Goal: Task Accomplishment & Management: Complete application form

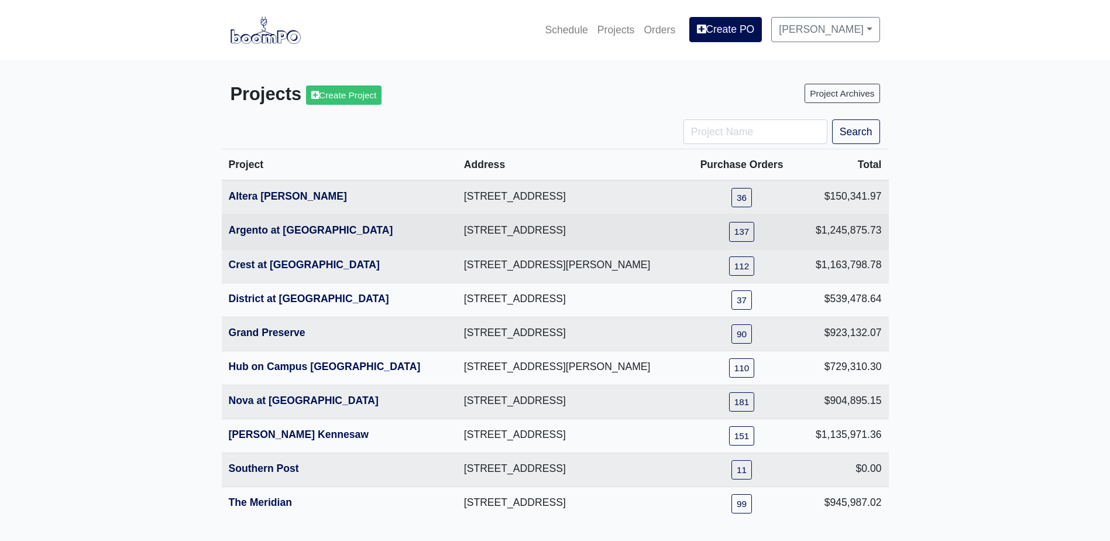
click at [312, 224] on th "Argento at [GEOGRAPHIC_DATA]" at bounding box center [339, 232] width 235 height 34
drag, startPoint x: 312, startPoint y: 224, endPoint x: 297, endPoint y: 230, distance: 16.8
click at [297, 230] on link "Argento at [GEOGRAPHIC_DATA]" at bounding box center [311, 230] width 164 height 12
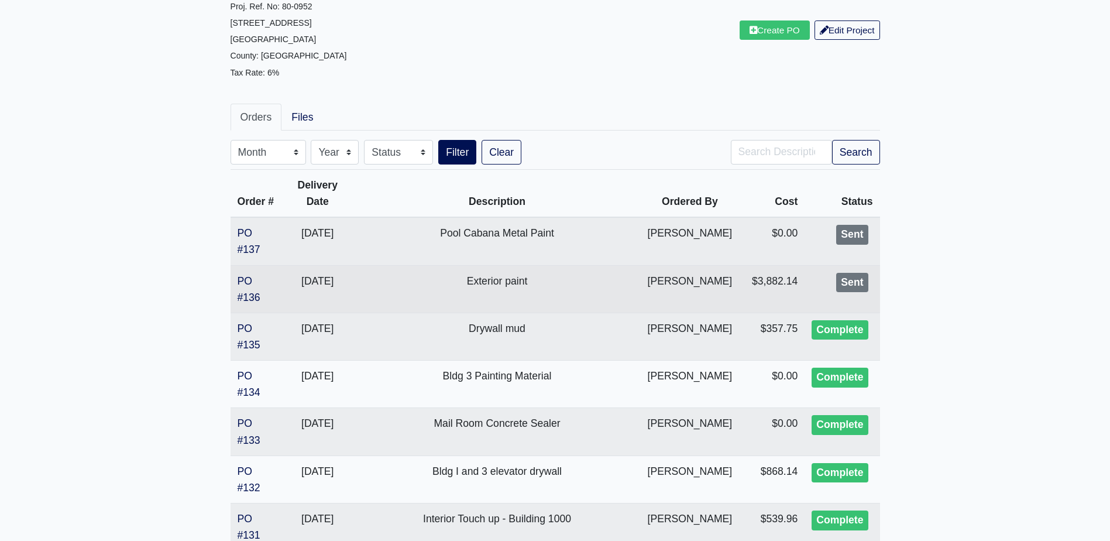
scroll to position [117, 0]
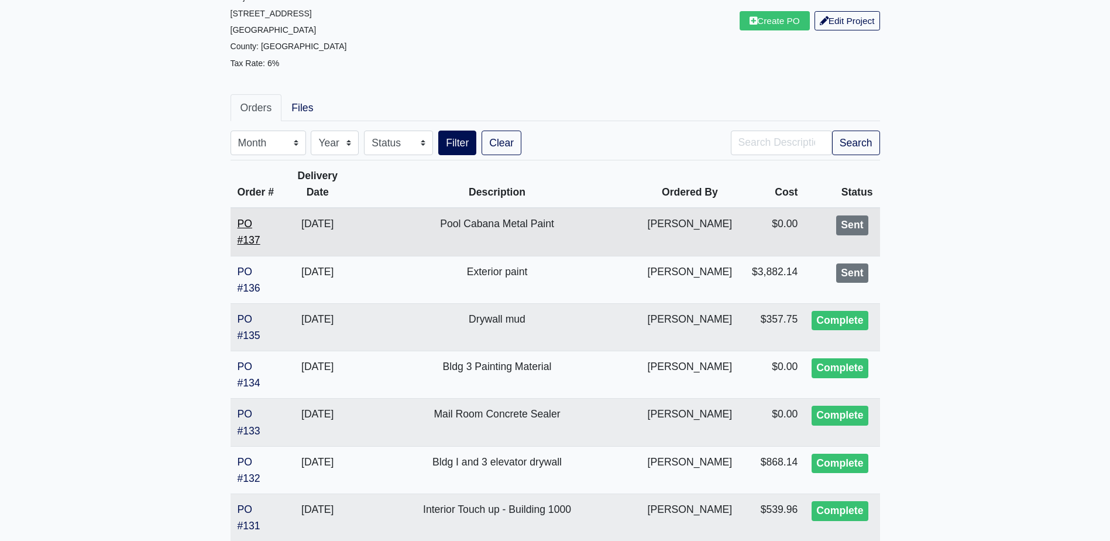
click at [250, 243] on link "PO #137" at bounding box center [248, 232] width 23 height 28
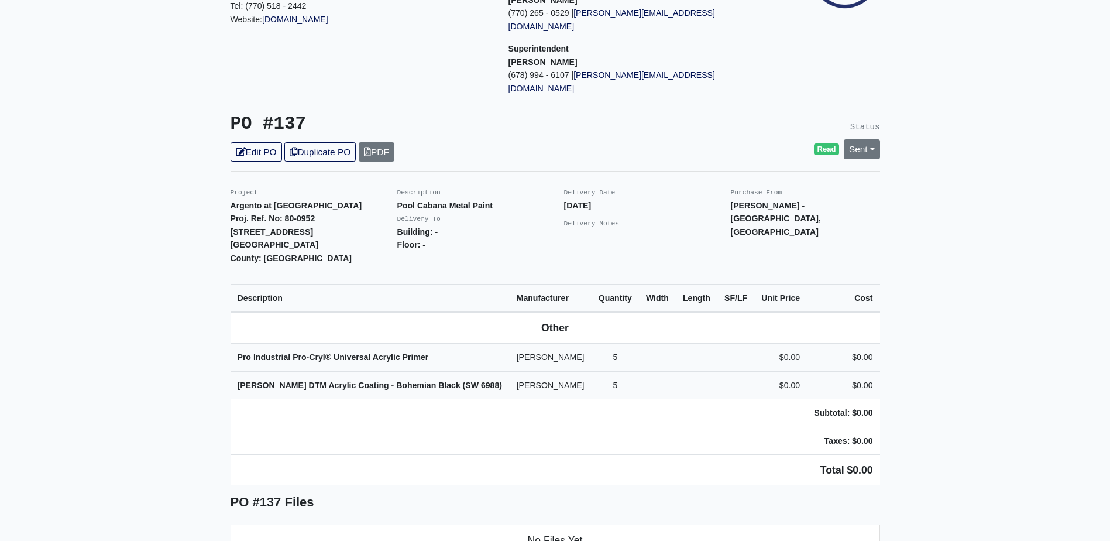
scroll to position [175, 0]
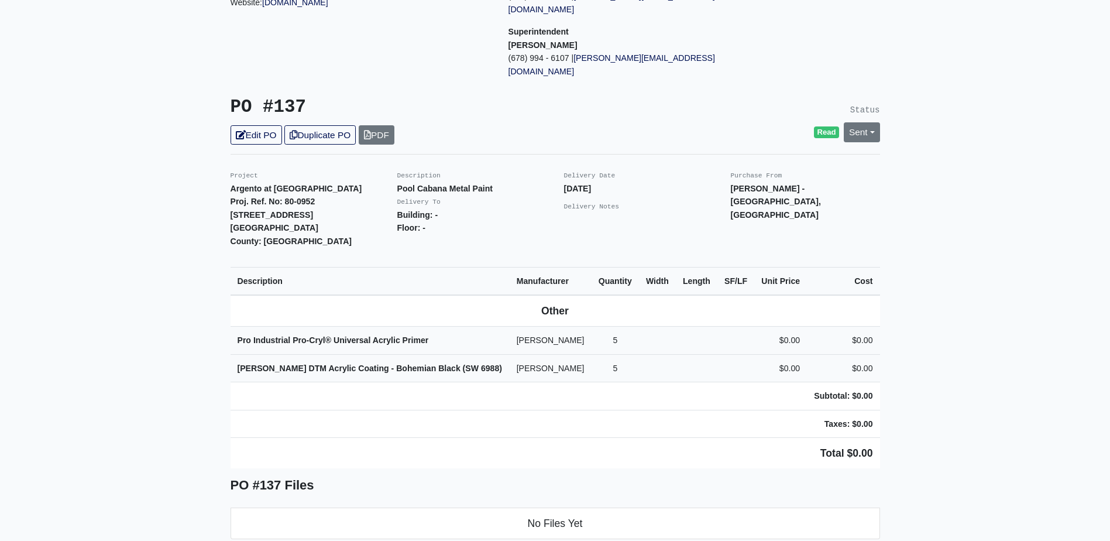
click at [992, 153] on main "Back to Project Roswell Drywall 7000 Peachtree Dunwoody Rd NE Building 5, Suite…" at bounding box center [555, 397] width 1110 height 1025
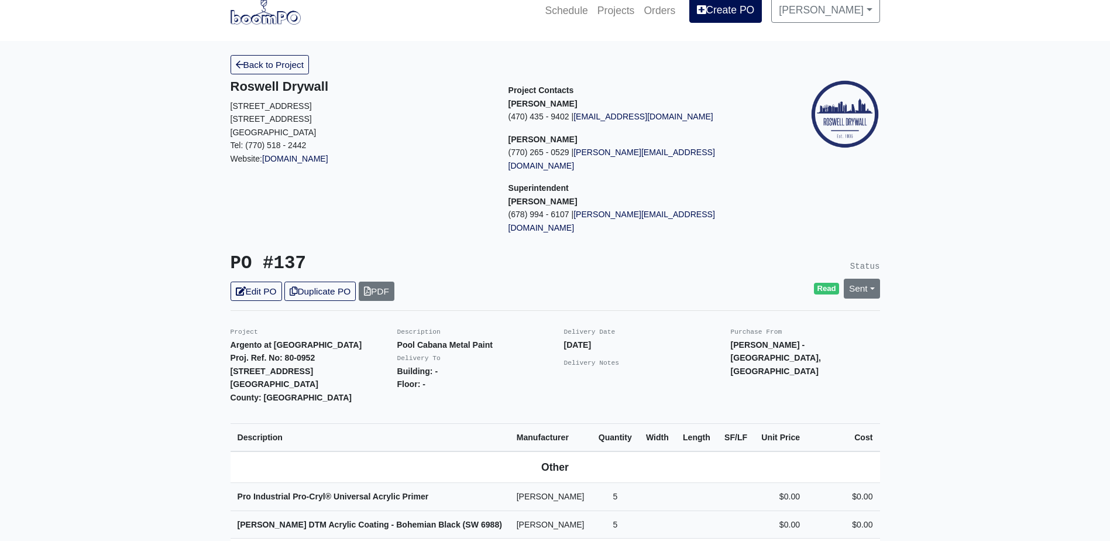
scroll to position [0, 0]
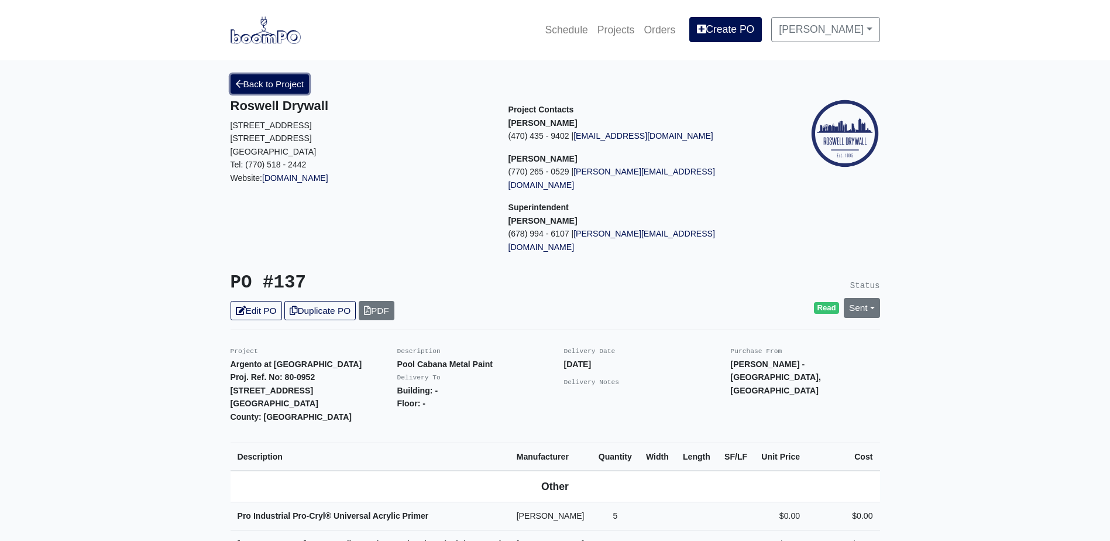
click at [286, 87] on link "Back to Project" at bounding box center [269, 83] width 79 height 19
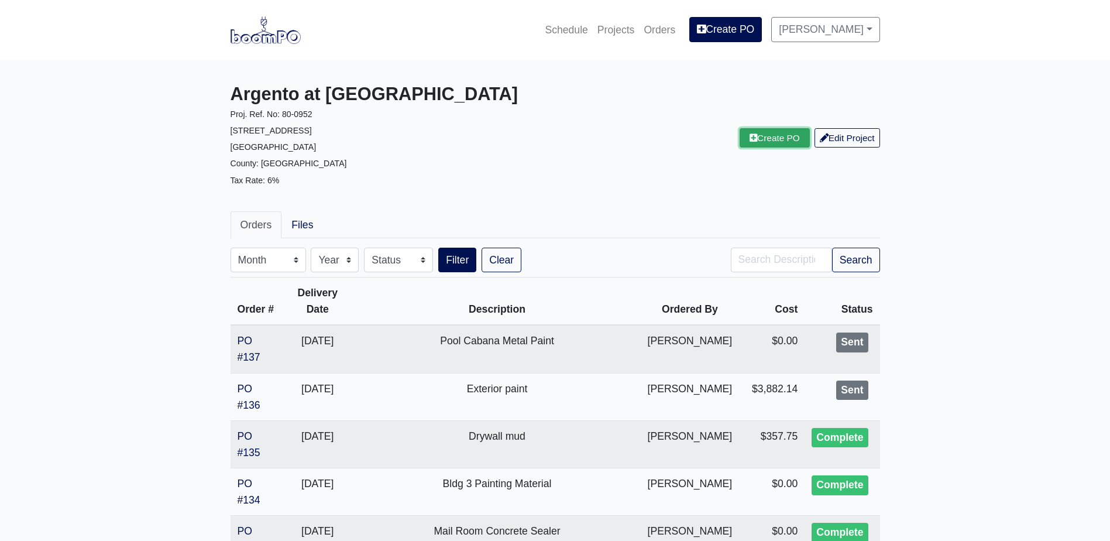
click at [767, 132] on link "Create PO" at bounding box center [774, 137] width 70 height 19
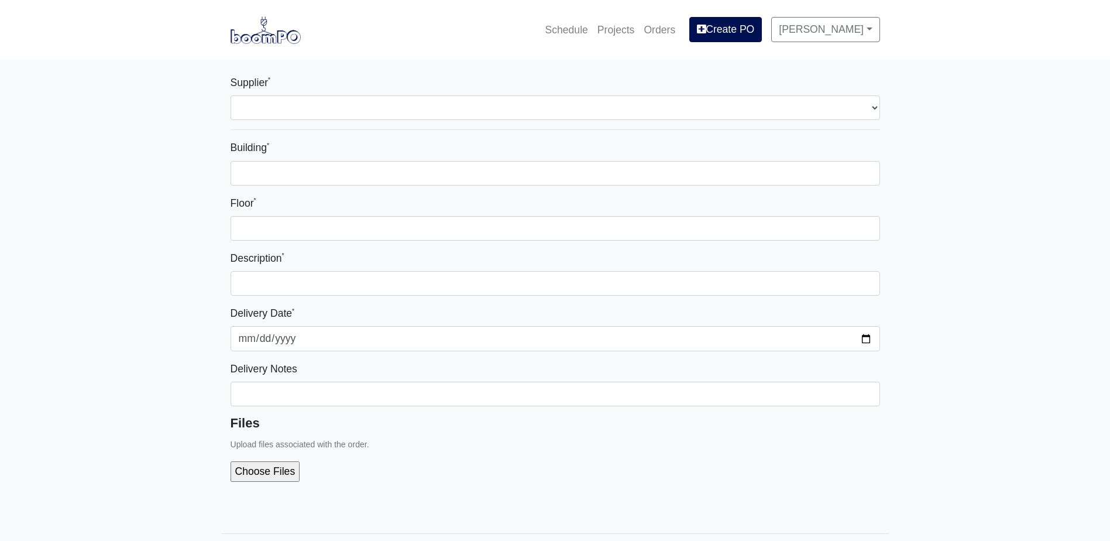
select select
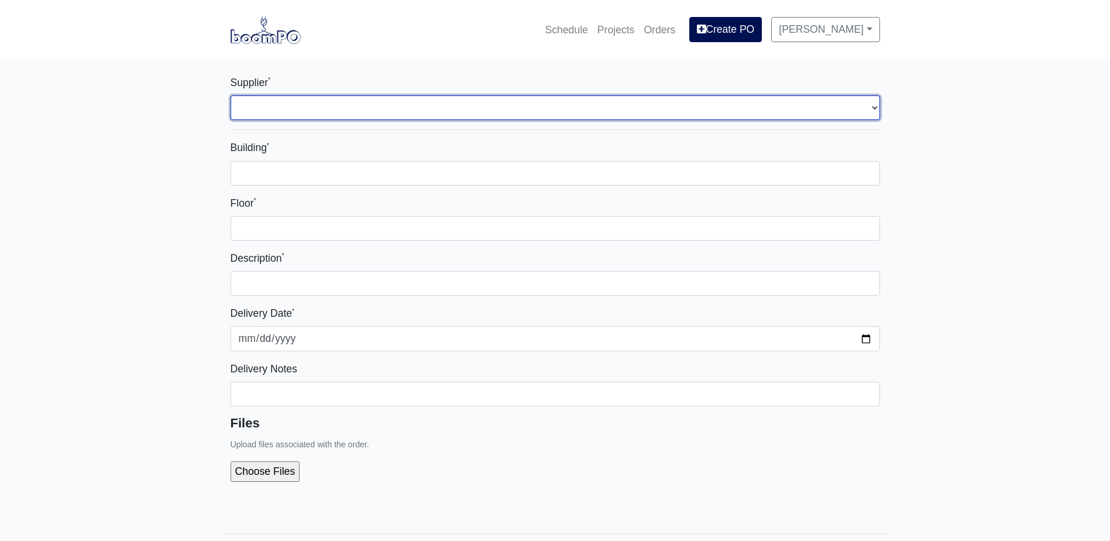
click at [350, 105] on select "Select one... L&W Supply - [GEOGRAPHIC_DATA], [GEOGRAPHIC_DATA] Grabber Constru…" at bounding box center [554, 107] width 649 height 25
select select "848"
click at [230, 95] on select "Select one... L&W Supply - Mableton, GA Grabber Construction Products - Atlanta…" at bounding box center [554, 107] width 649 height 25
select select
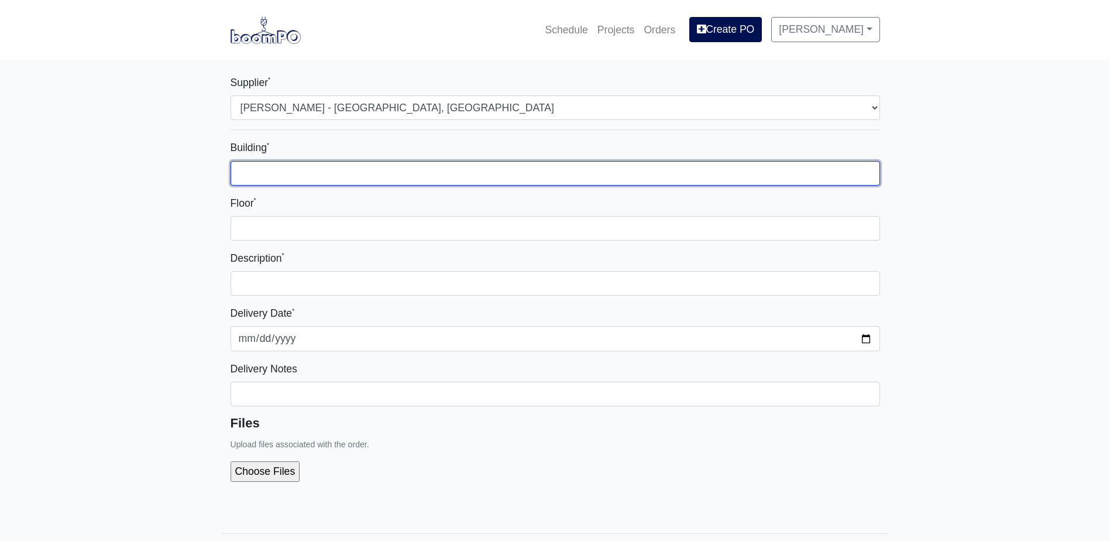
click at [309, 174] on input "Building *" at bounding box center [554, 173] width 649 height 25
type input "-"
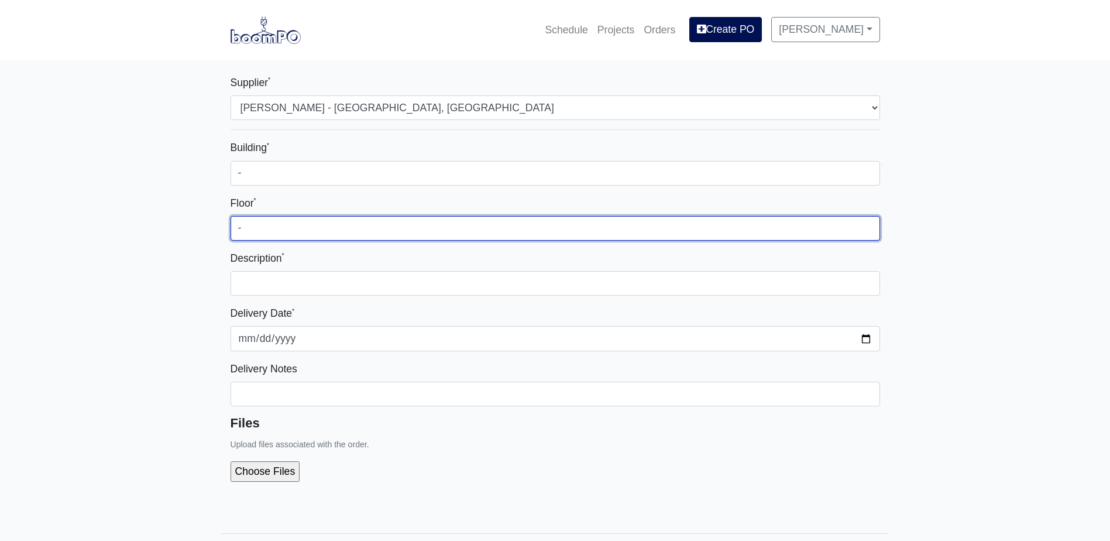
type input "-"
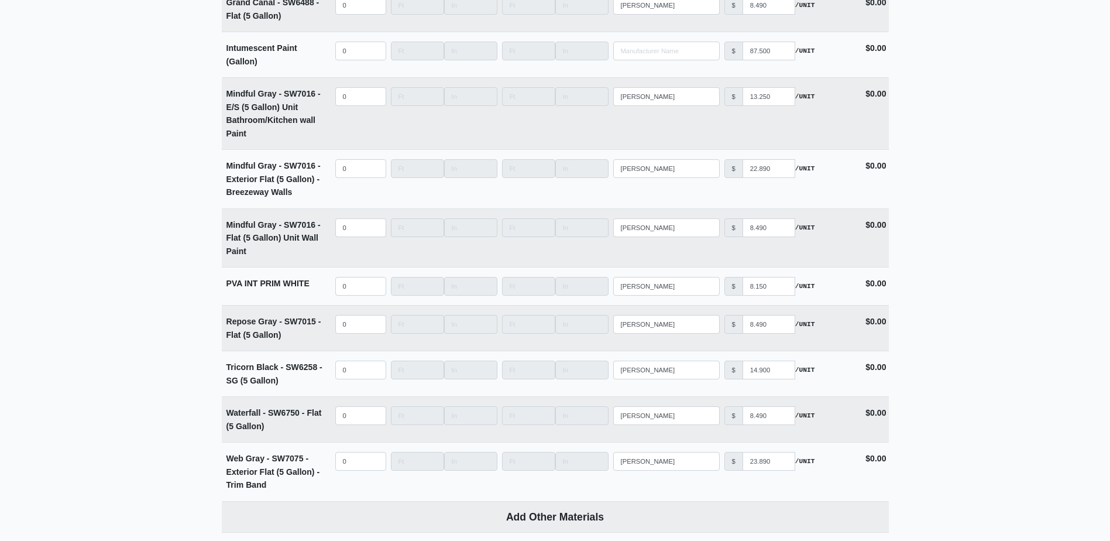
scroll to position [2777, 0]
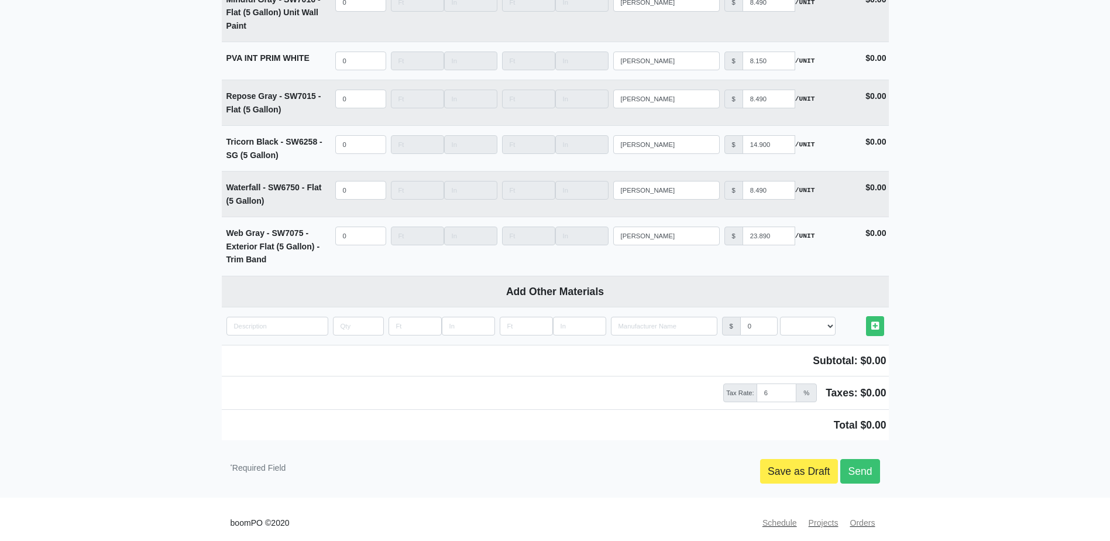
type input "Handrail Paint"
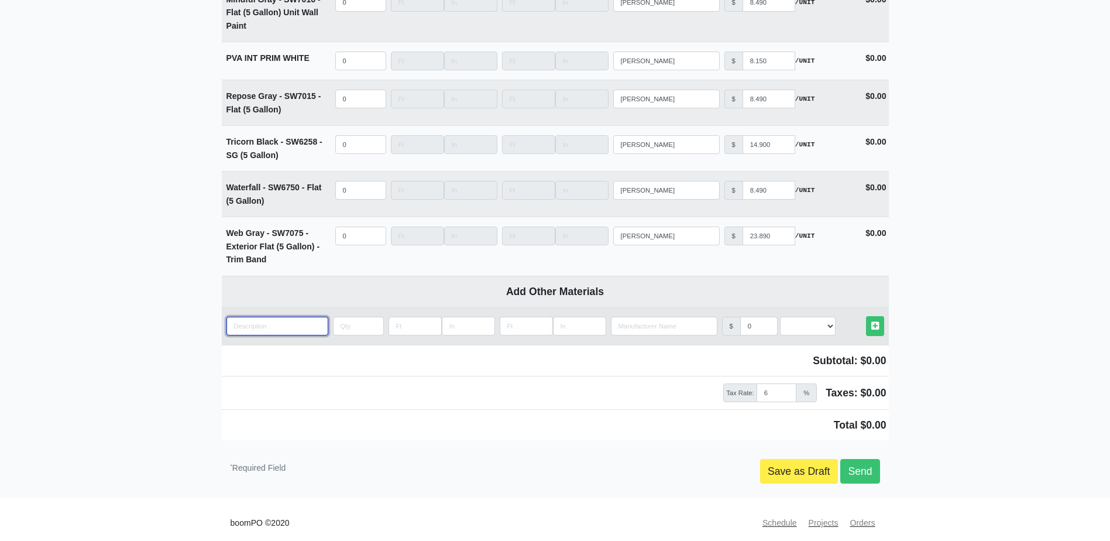
click at [269, 316] on input "quantity" at bounding box center [277, 325] width 102 height 19
paste input "- Hi-Solids Polyurethane Gloss (Part S)"
type input "- Hi-Solids Polyurethane Gloss (Part S)"
select select
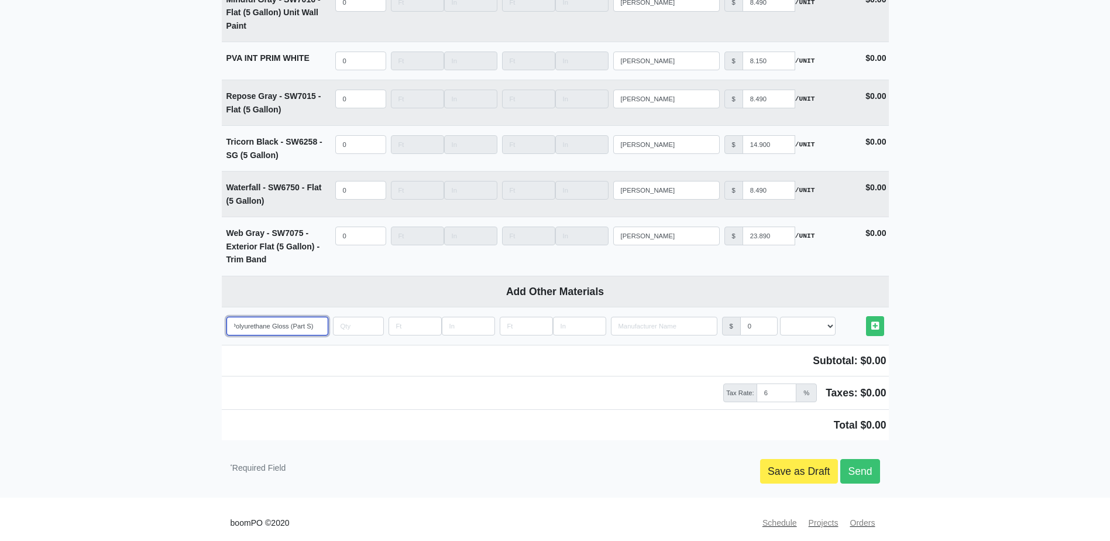
type input "- Hi-Solids Polyurethane Gloss (Part S)"
select select
type input "- Hi-Solids Polyurethane Gloss (Part S) -"
select select
type input "- Hi-Solids Polyurethane Gloss (Part S) -"
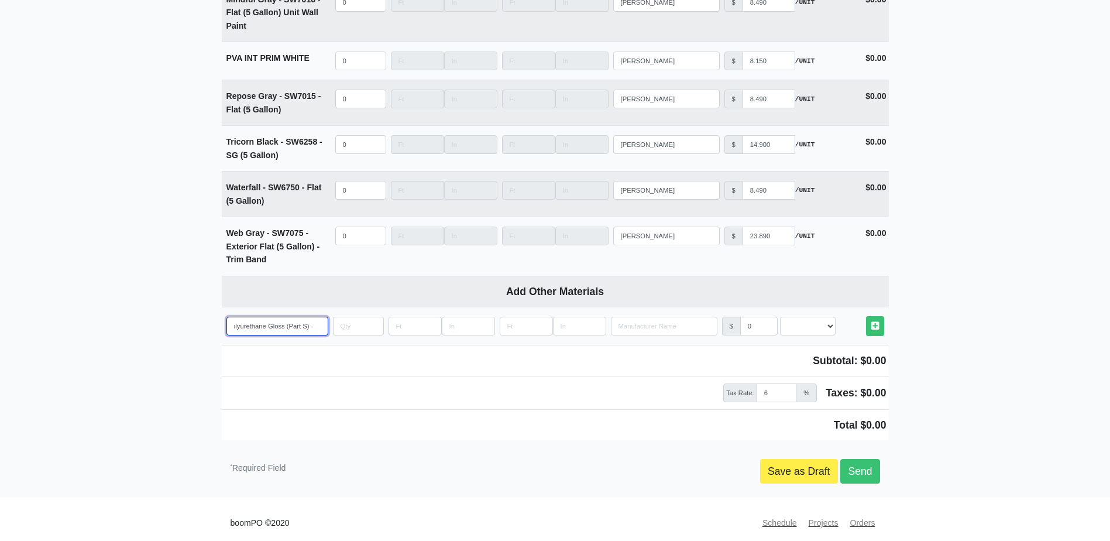
select select
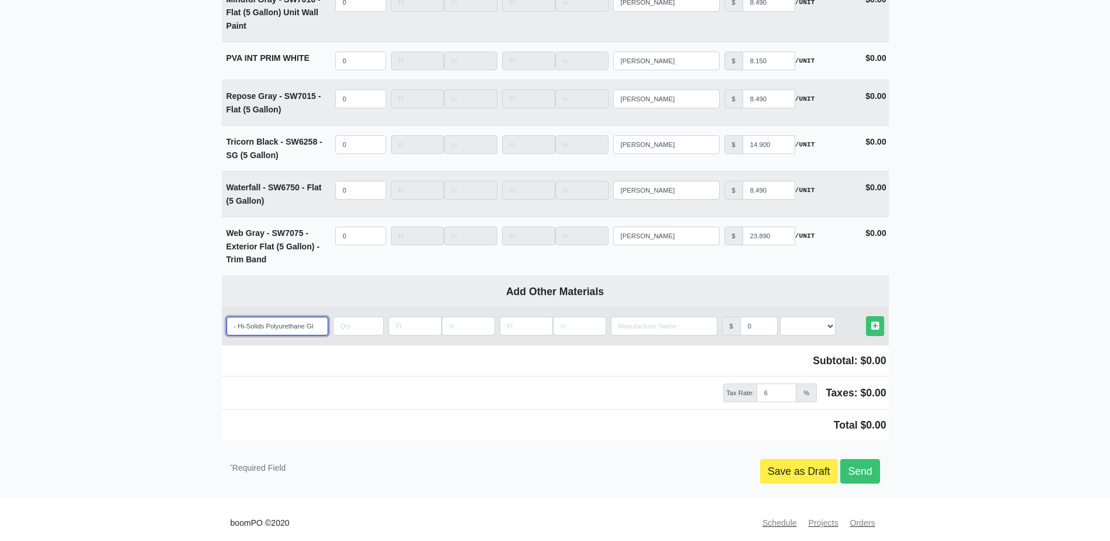
click at [299, 320] on input "- Hi-Solids Polyurethane Gloss (Part S) -" at bounding box center [277, 325] width 102 height 19
paste input "SW6988 Bohemian Black"
type input "- Hi-Solids Polyurethane Gloss (Part S) - SW6988 Bohemian Black"
select select
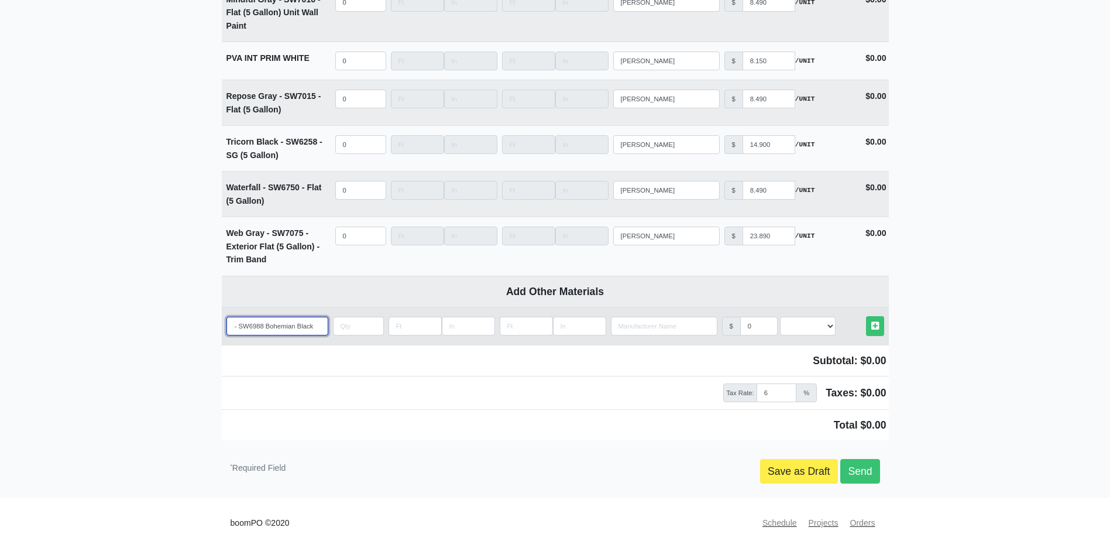
type input "- Hi-Solids Polyurethane Gloss (Part S) - SW6988 Bohemian Black"
click at [339, 316] on input "quantity" at bounding box center [358, 325] width 51 height 19
type input "3"
select select
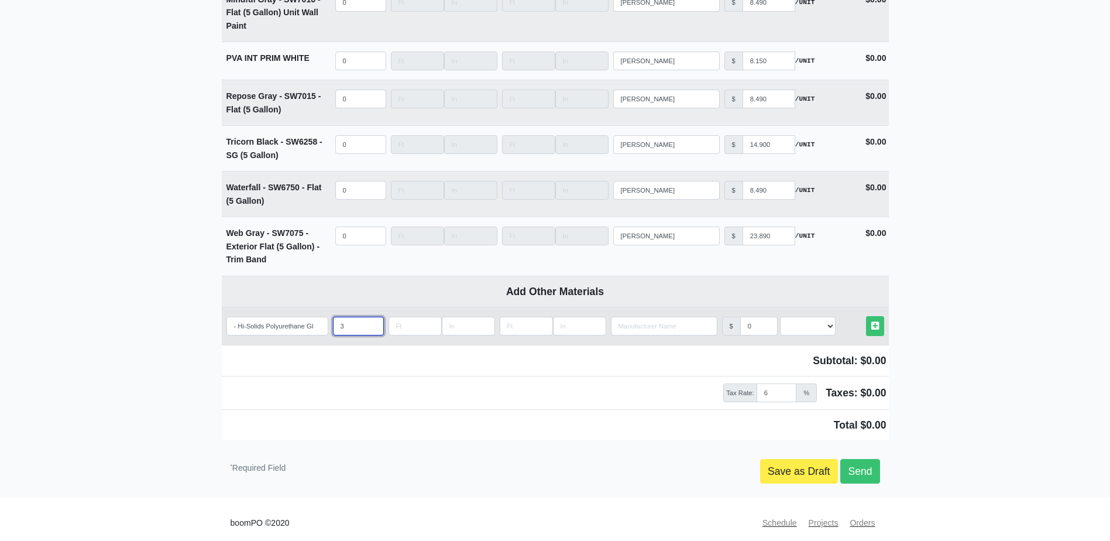
type input "30"
select select
type input "30"
type input "s"
select select
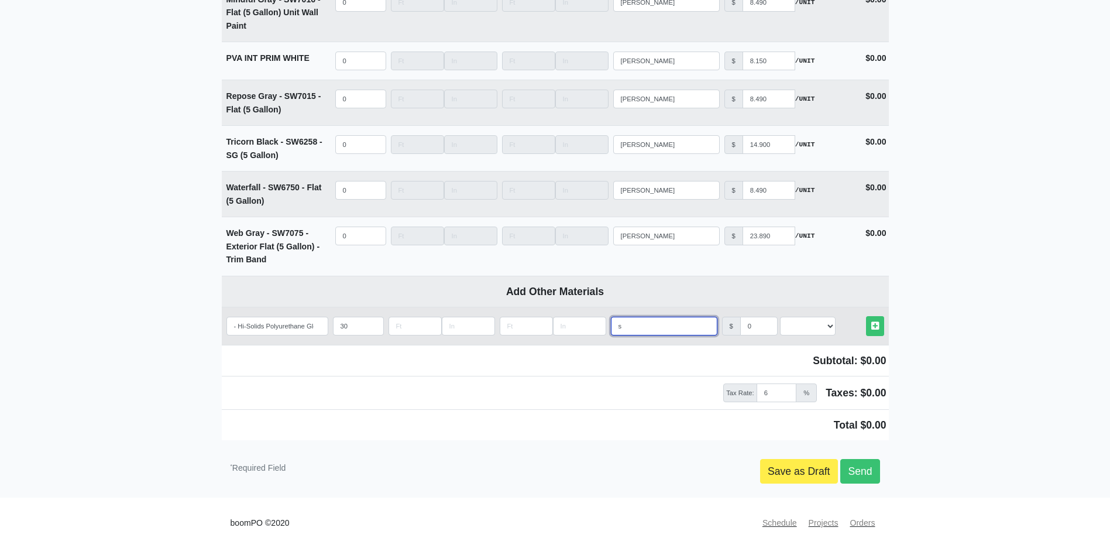
type input "sh"
select select
type input "she"
select select
type input "sher"
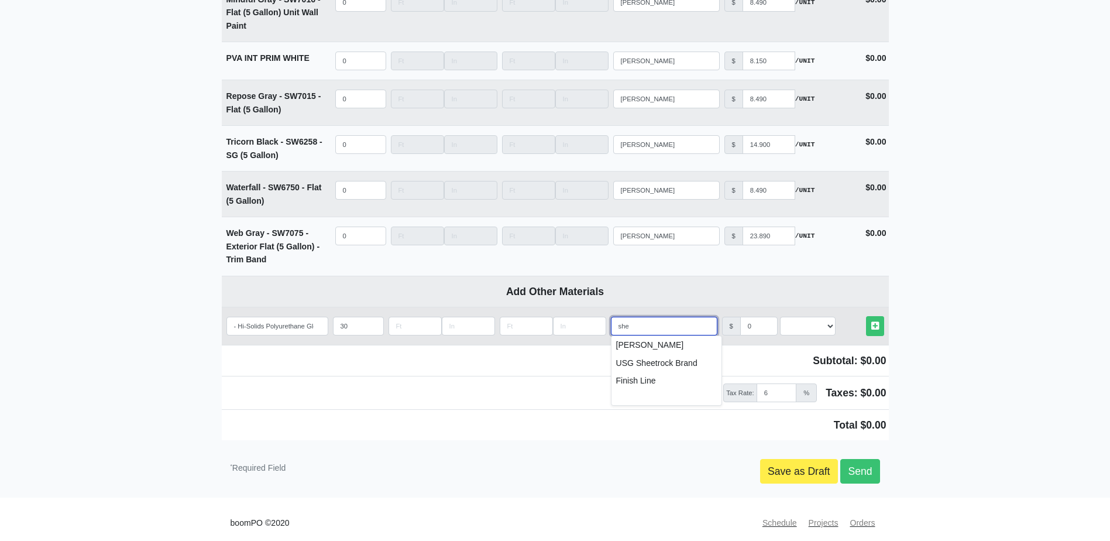
select select
type input "Sherwin-Williams"
select select "2"
click at [866, 316] on link "Other Materials" at bounding box center [875, 325] width 18 height 19
select select
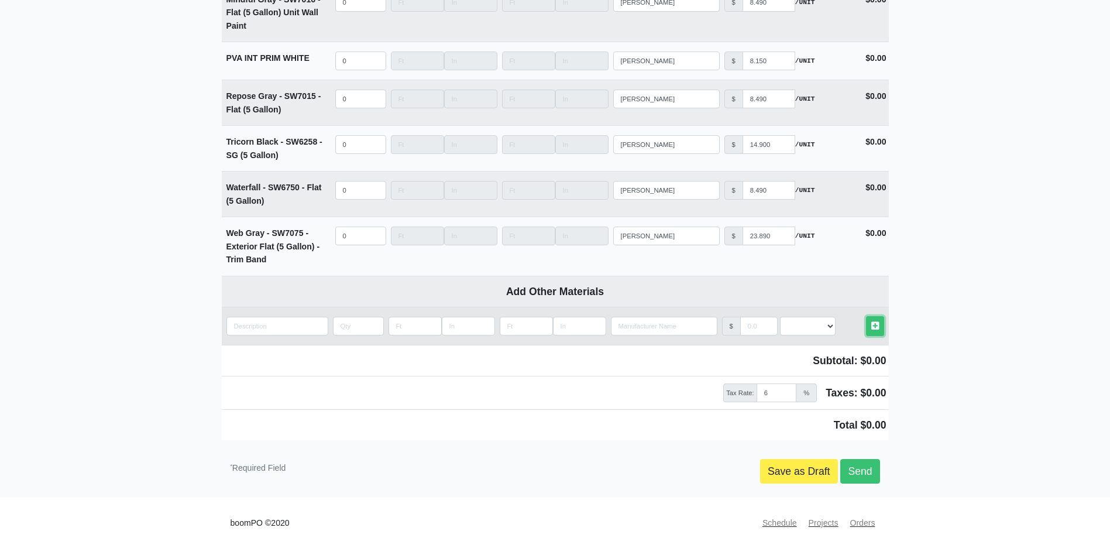
scroll to position [2868, 0]
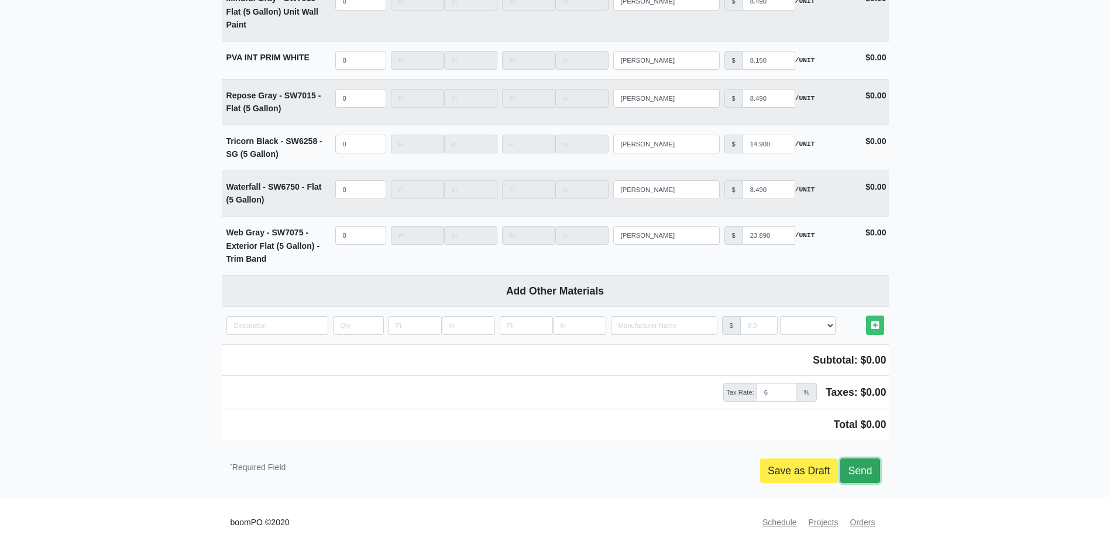
click at [860, 458] on link "Send" at bounding box center [859, 470] width 39 height 25
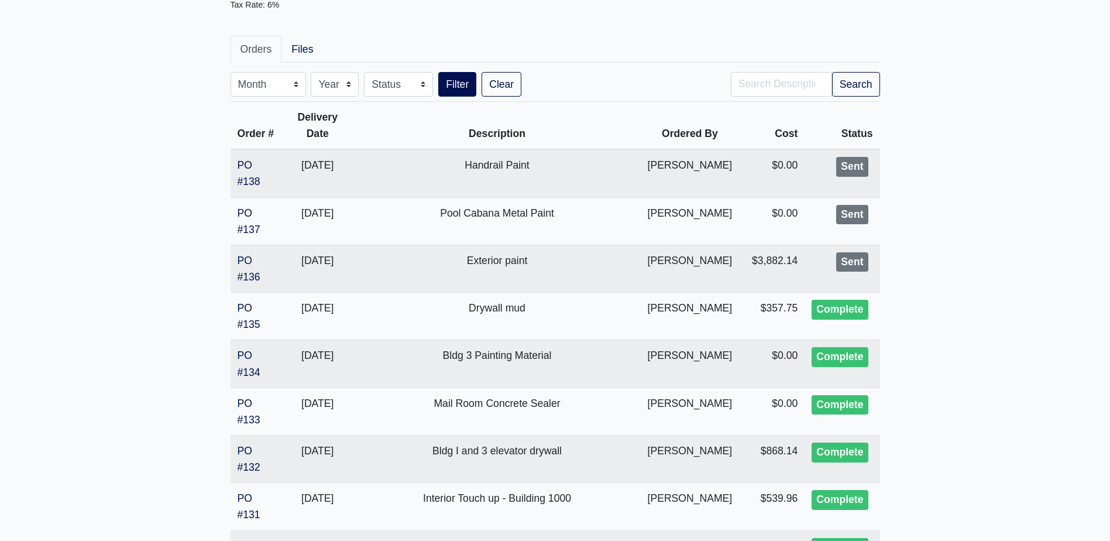
scroll to position [117, 0]
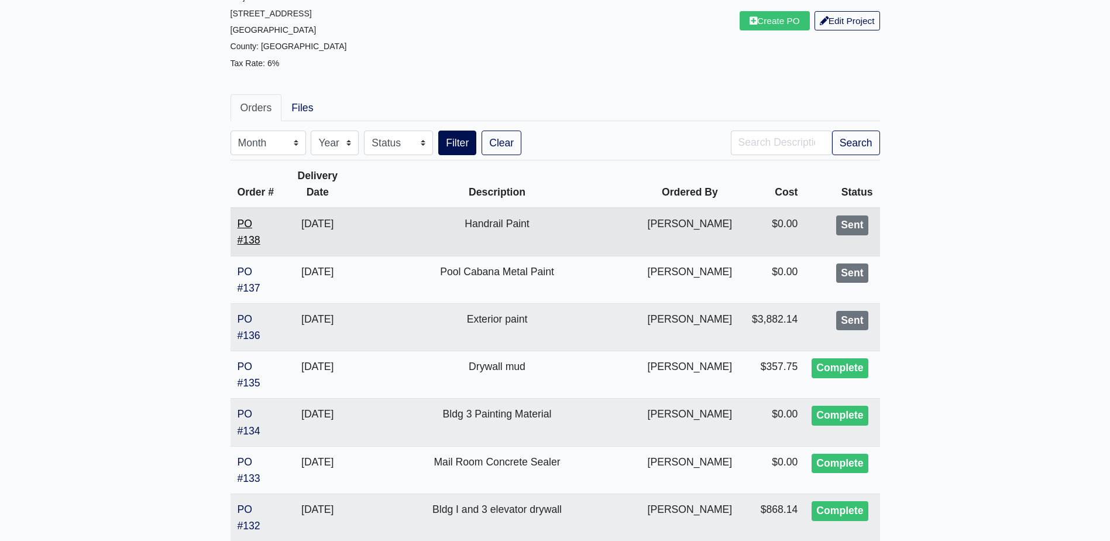
click at [247, 219] on link "PO #138" at bounding box center [248, 232] width 23 height 28
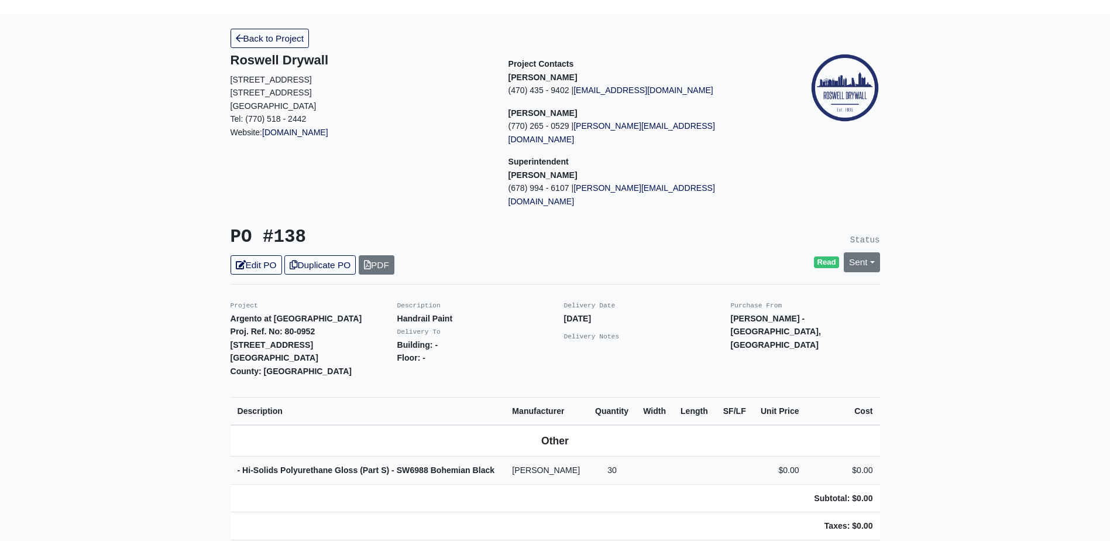
scroll to position [58, 0]
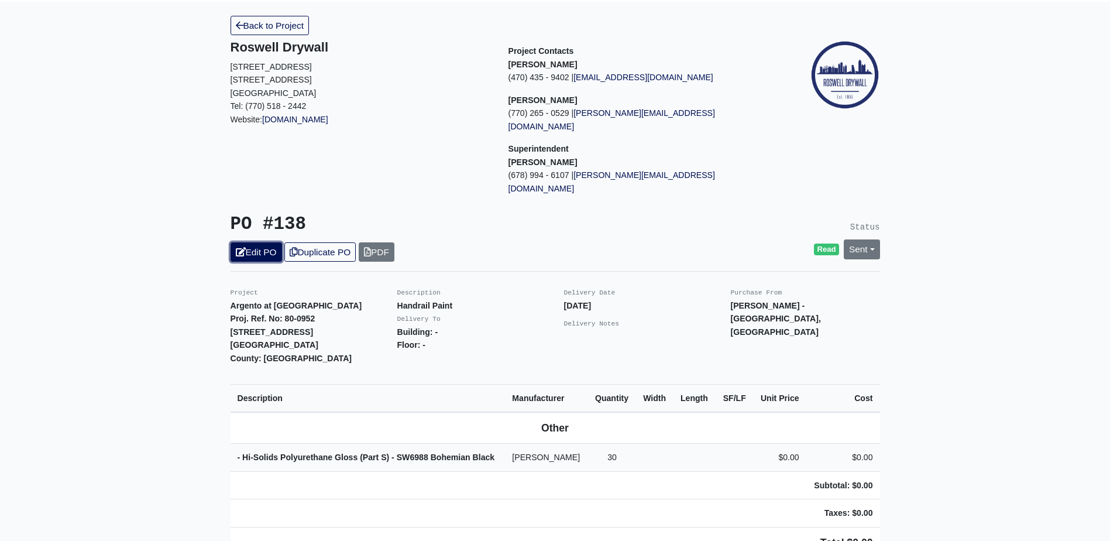
click at [240, 242] on link "Edit PO" at bounding box center [255, 251] width 51 height 19
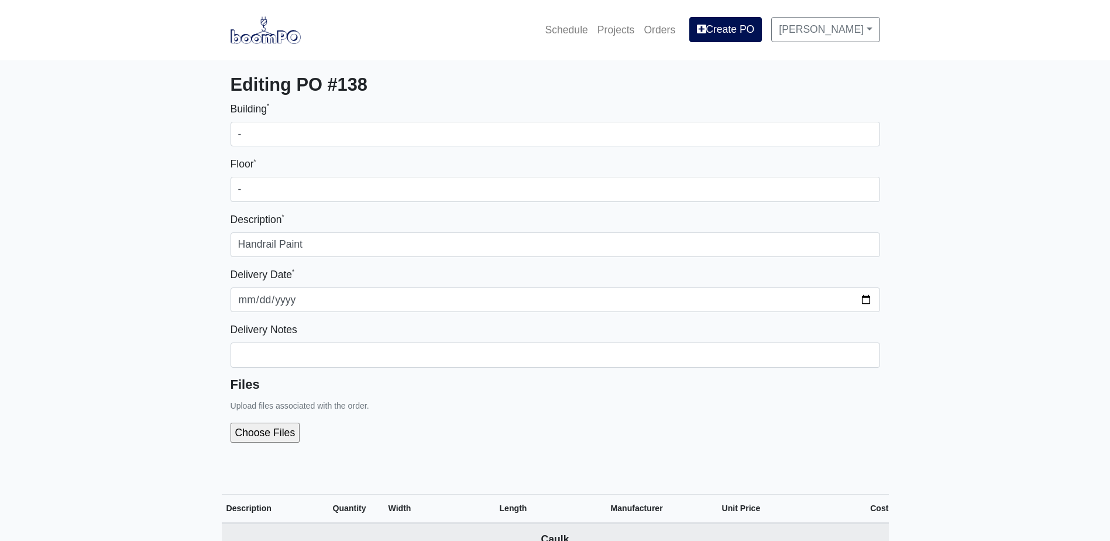
select select
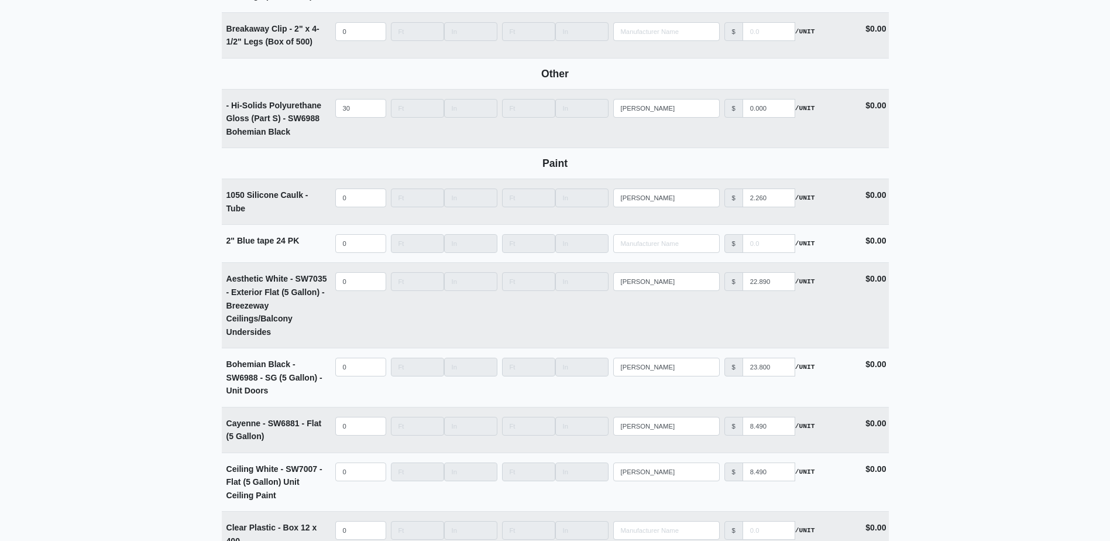
scroll to position [1638, 0]
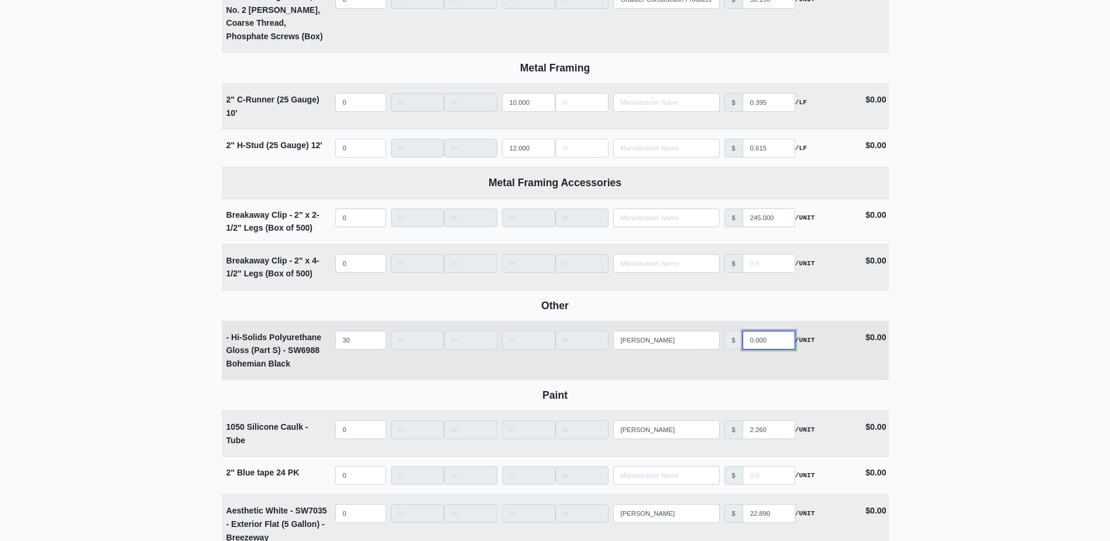
click at [763, 342] on input "0.000" at bounding box center [768, 340] width 53 height 19
type input "1"
select select
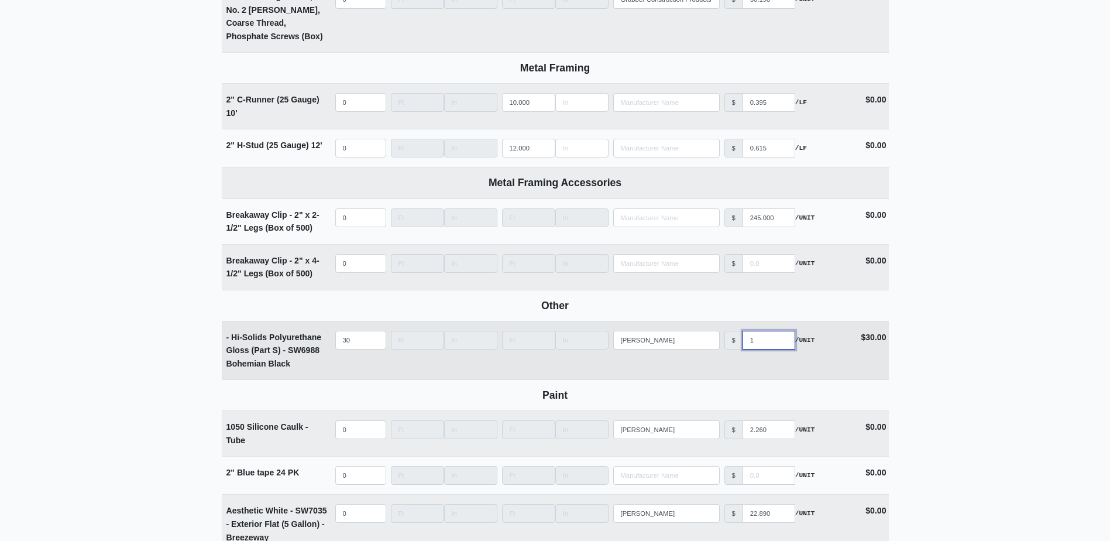
type input "17"
select select
type input "170"
select select
type input "17"
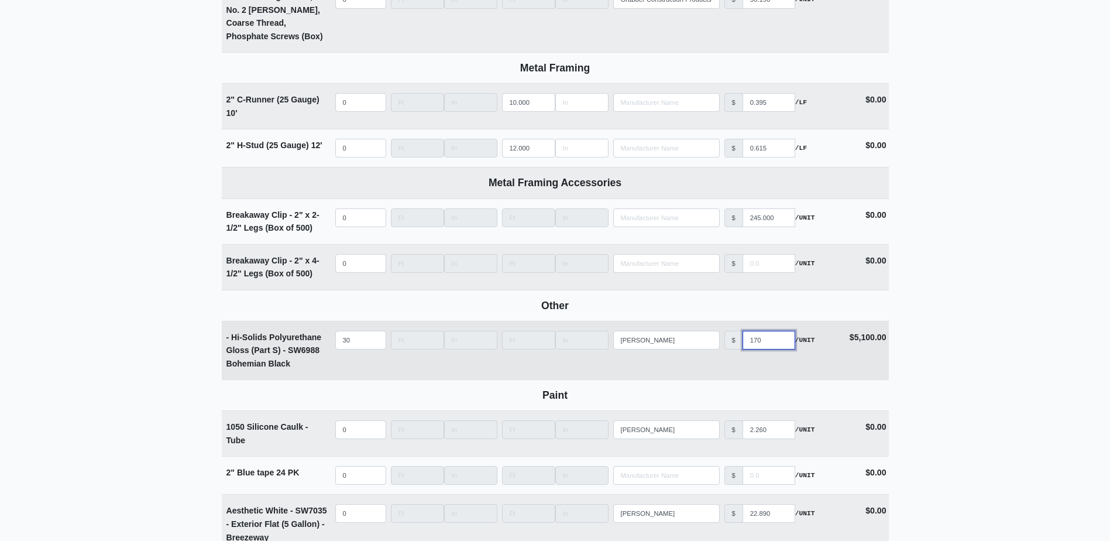
select select
type input "1"
select select
type input "0"
select select
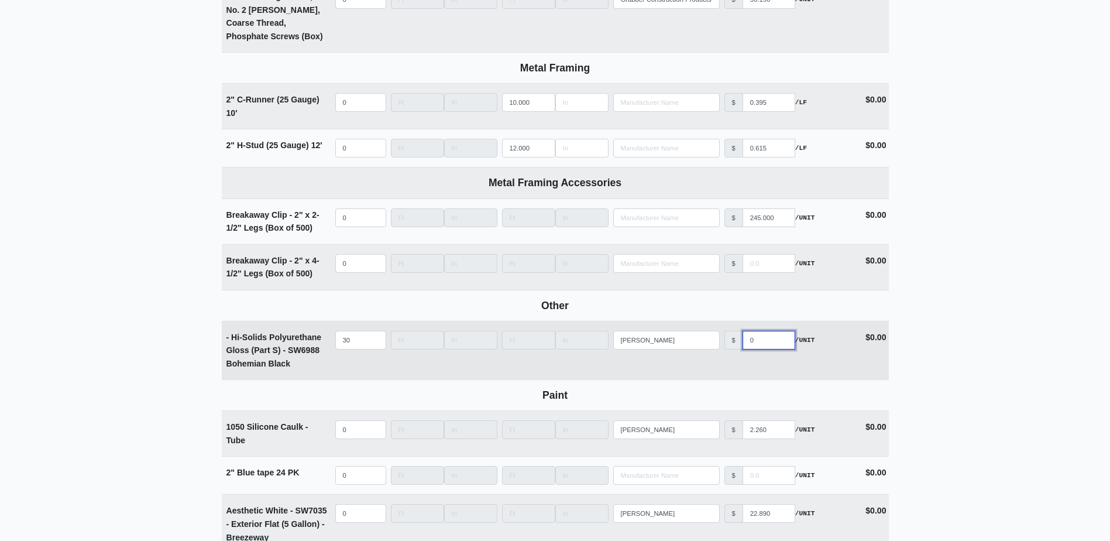
type input "01"
select select
type input "017"
select select
type input "0171"
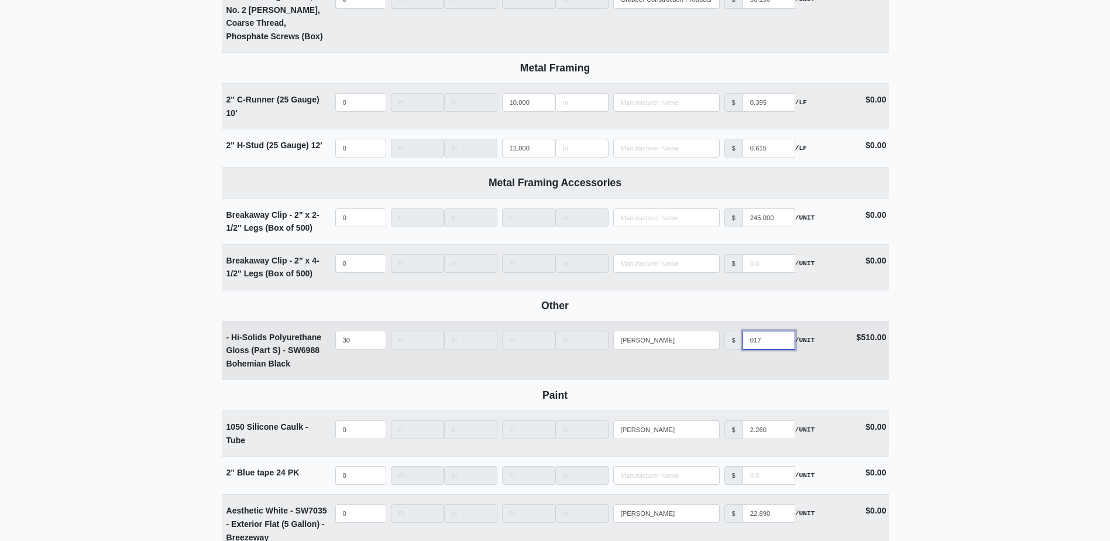
select select
type input "0171"
click at [352, 346] on input "30" at bounding box center [360, 340] width 51 height 19
type input "3"
select select
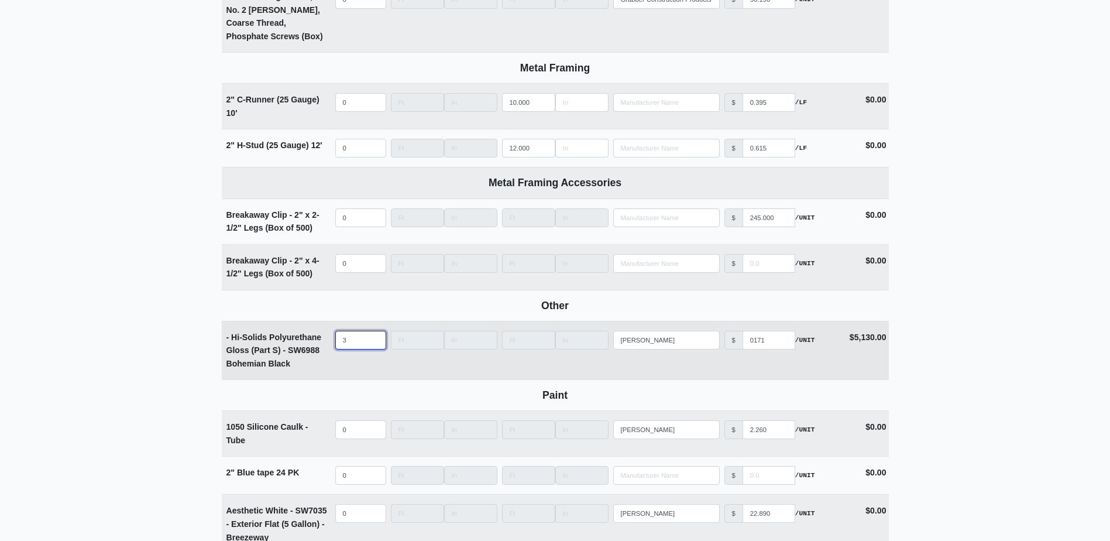
select select
type input "5"
select select
type input "1"
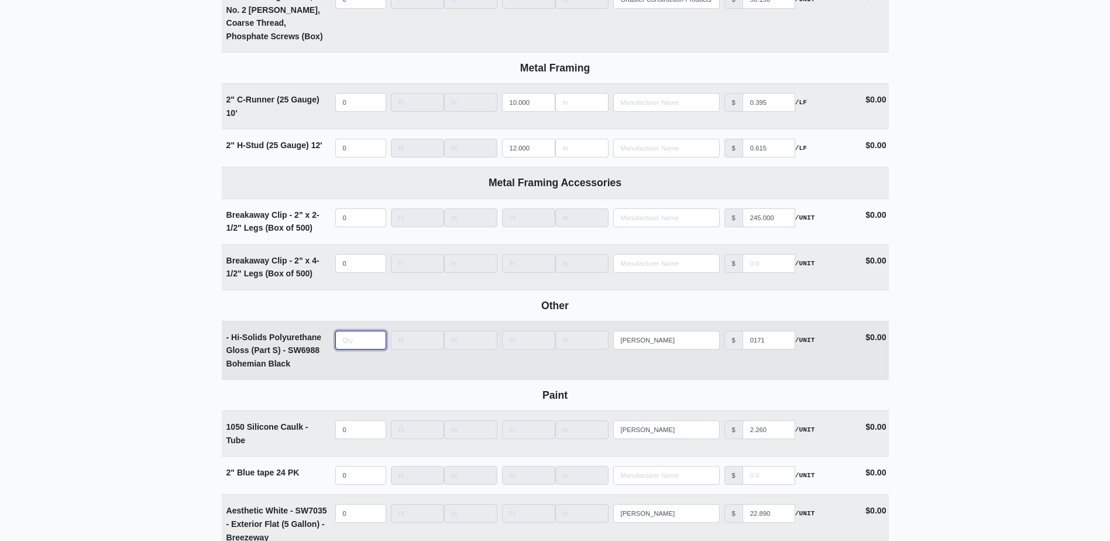
select select
type input "1"
click at [359, 339] on input "1" at bounding box center [360, 340] width 51 height 19
select select
type input "5"
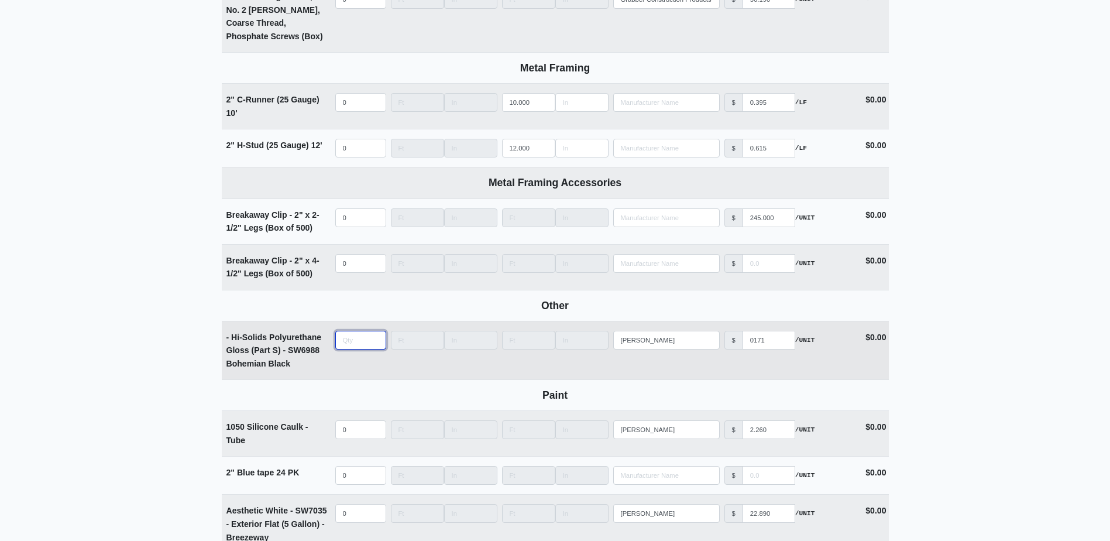
select select
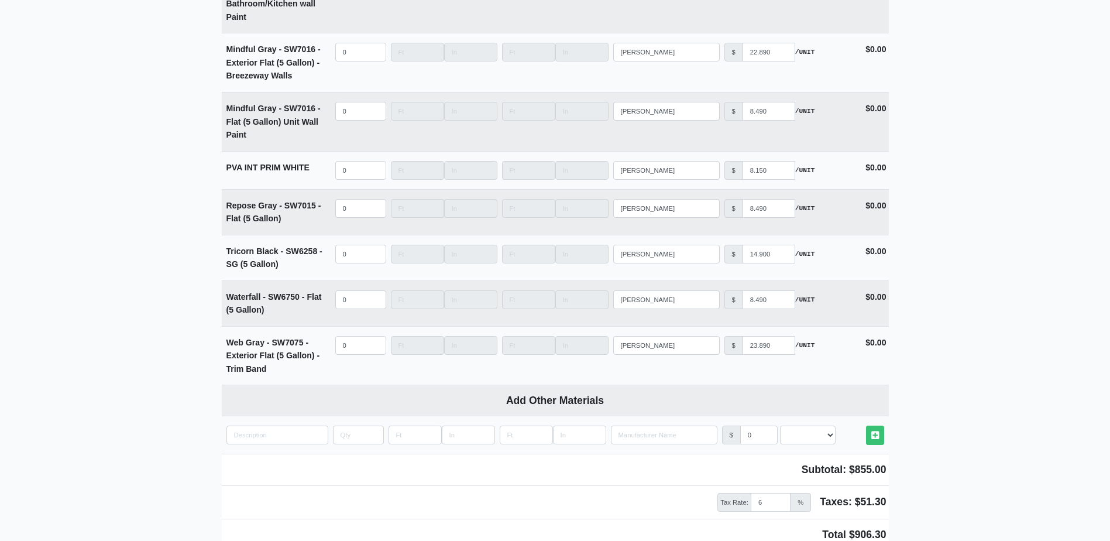
scroll to position [2829, 0]
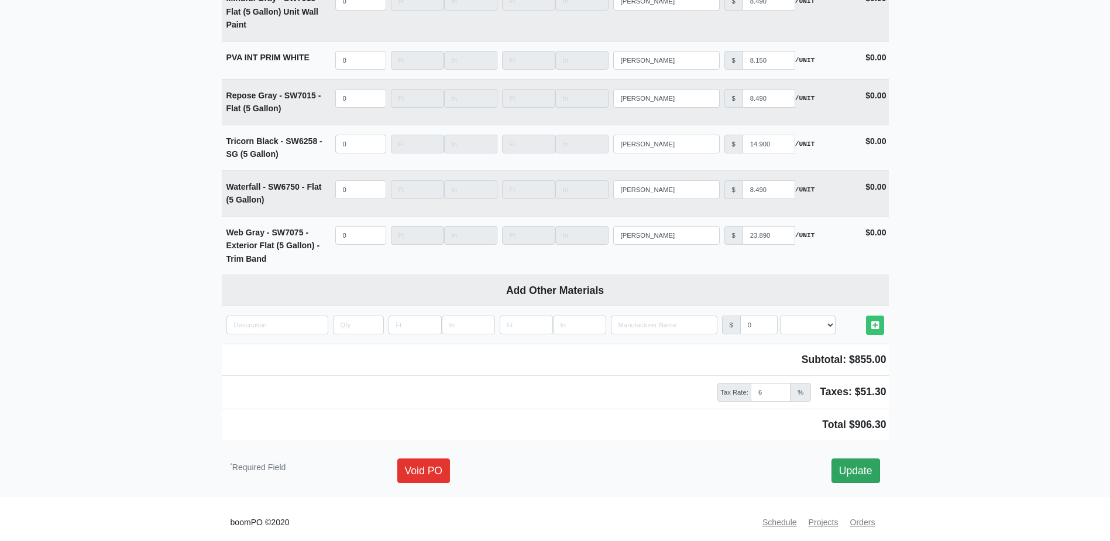
type input "5"
click at [861, 458] on link "Update" at bounding box center [855, 470] width 49 height 25
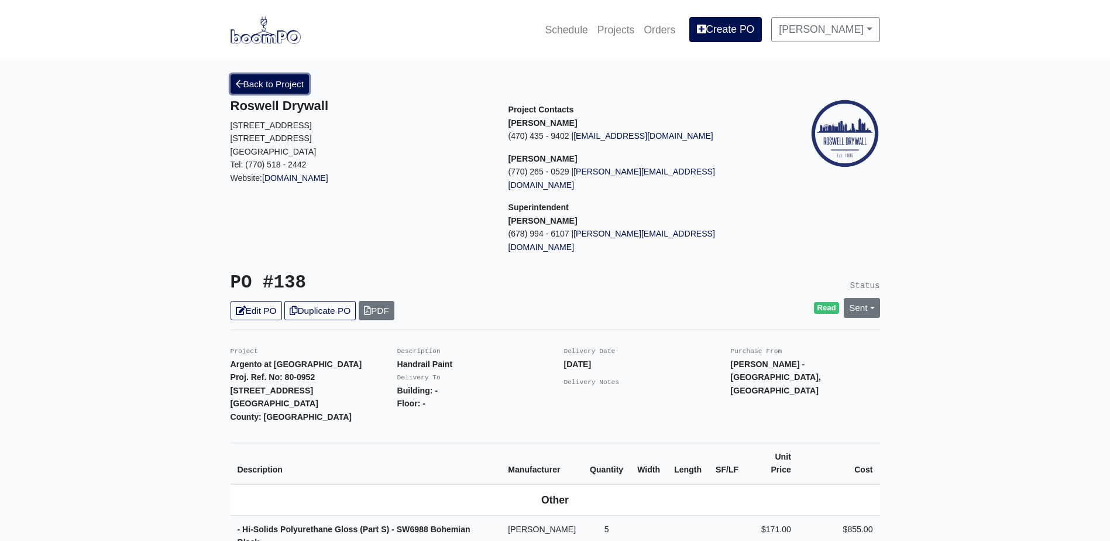
click at [247, 85] on link "Back to Project" at bounding box center [269, 83] width 79 height 19
